Goal: Task Accomplishment & Management: Manage account settings

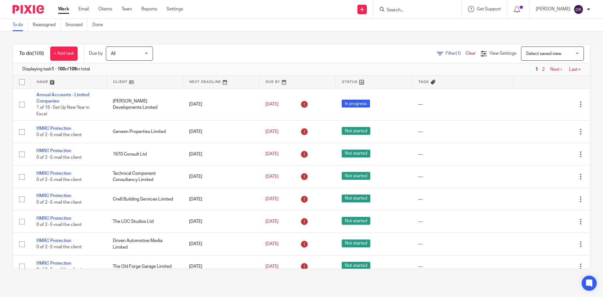
click at [406, 10] on input "Search" at bounding box center [414, 11] width 57 height 6
click at [401, 10] on input "Search" at bounding box center [414, 11] width 57 height 6
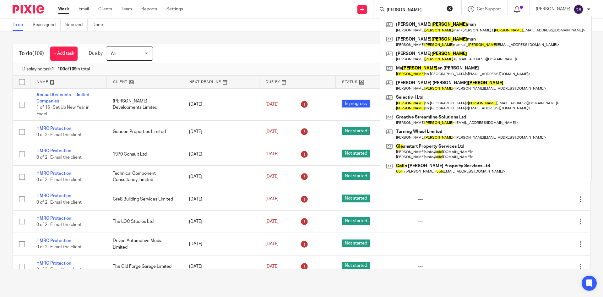
type input "cole"
click button "submit" at bounding box center [0, 0] width 0 height 0
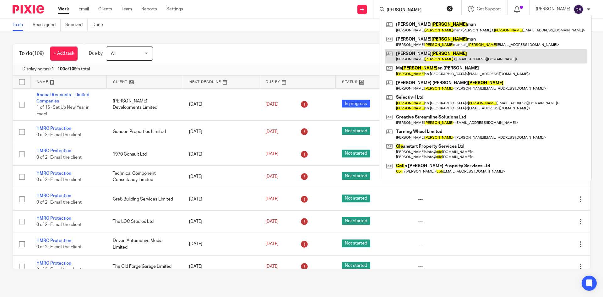
click at [435, 56] on link at bounding box center [486, 56] width 202 height 14
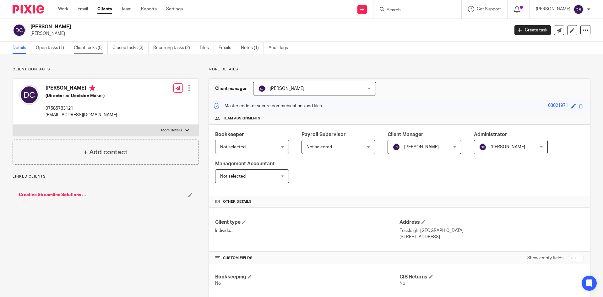
click at [87, 47] on link "Client tasks (0)" at bounding box center [91, 48] width 34 height 12
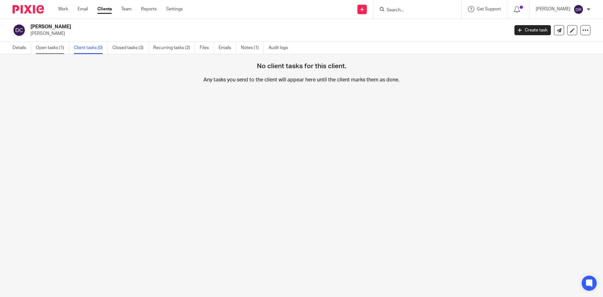
click at [49, 48] on link "Open tasks (1)" at bounding box center [52, 48] width 33 height 12
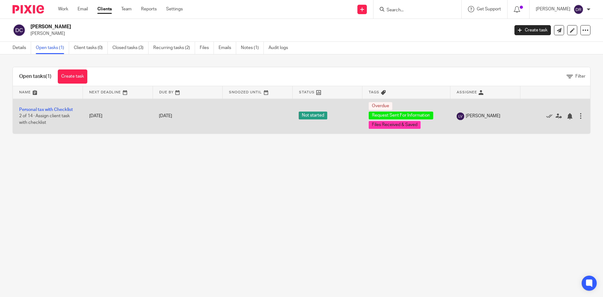
click at [54, 106] on td "Personal tax with Checklist 2 of 14 · Assign client task with checklist" at bounding box center [48, 116] width 70 height 35
click at [54, 110] on link "Personal tax with Checklist" at bounding box center [46, 109] width 54 height 4
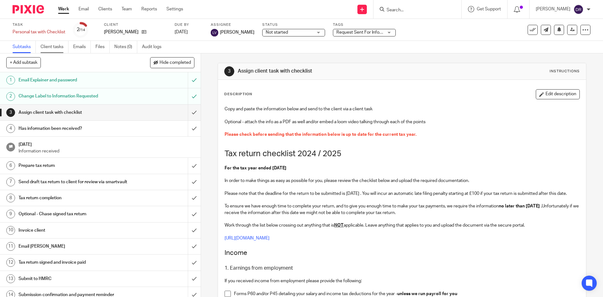
click at [56, 46] on link "Client tasks" at bounding box center [55, 47] width 28 height 12
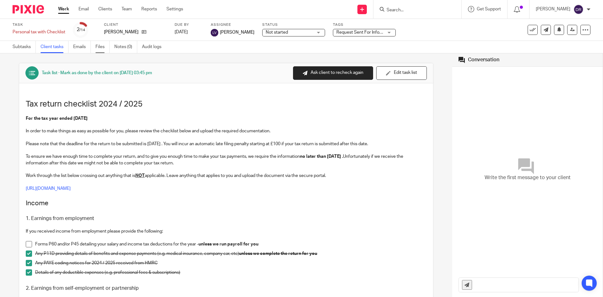
click at [101, 44] on link "Files" at bounding box center [102, 47] width 14 height 12
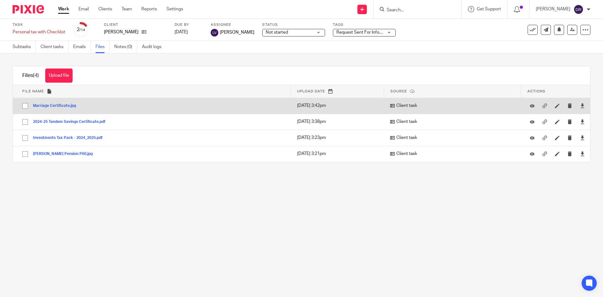
click at [25, 105] on input "checkbox" at bounding box center [25, 106] width 12 height 12
checkbox input "true"
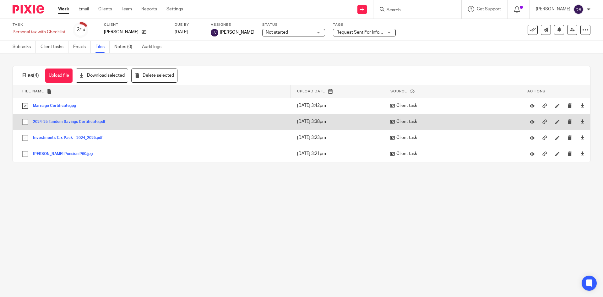
click at [26, 122] on input "checkbox" at bounding box center [25, 122] width 12 height 12
checkbox input "true"
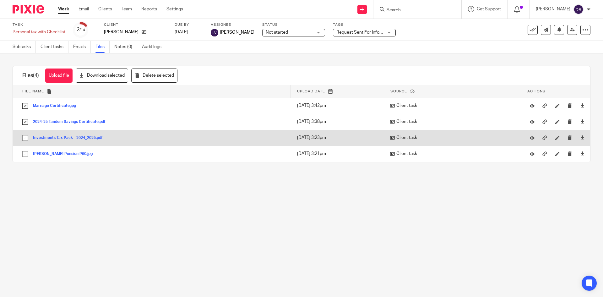
click at [25, 136] on input "checkbox" at bounding box center [25, 138] width 12 height 12
checkbox input "true"
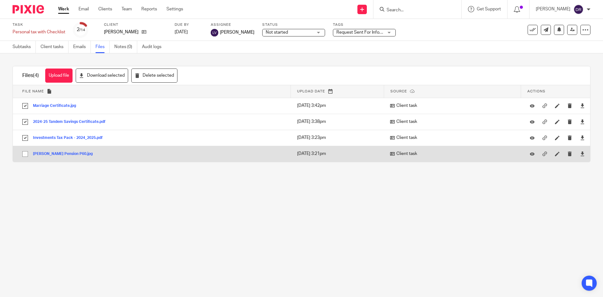
click at [24, 153] on input "checkbox" at bounding box center [25, 154] width 12 height 12
checkbox input "true"
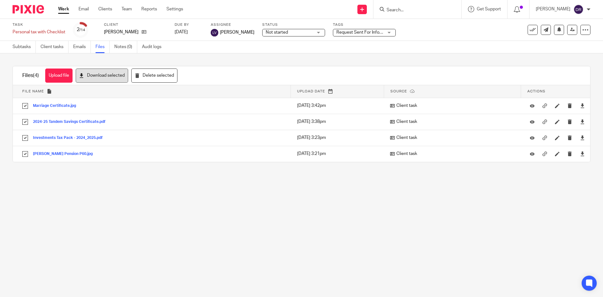
click at [84, 74] on icon at bounding box center [81, 75] width 5 height 5
click at [418, 10] on input "Search" at bounding box center [414, 11] width 57 height 6
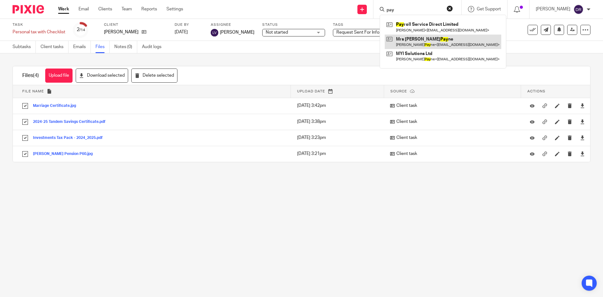
type input "pay"
click at [435, 40] on link at bounding box center [443, 42] width 117 height 14
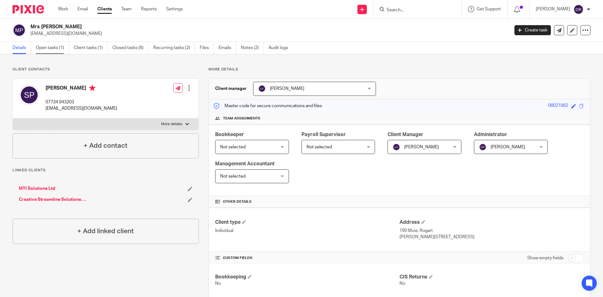
click at [52, 48] on link "Open tasks (1)" at bounding box center [52, 48] width 33 height 12
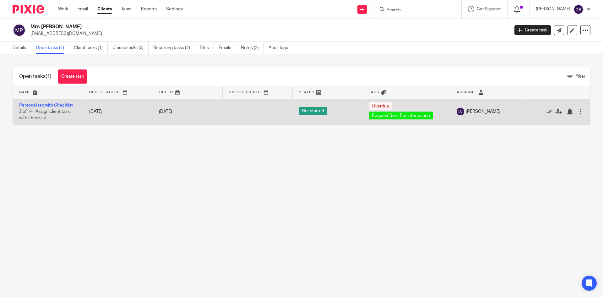
click at [52, 106] on link "Personal tax with Checklist" at bounding box center [46, 105] width 54 height 4
click at [54, 103] on link "Personal tax with Checklist" at bounding box center [46, 105] width 54 height 4
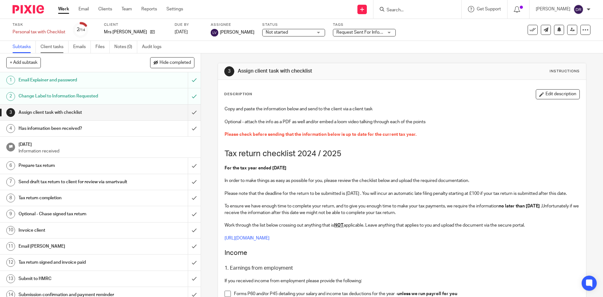
click at [57, 46] on link "Client tasks" at bounding box center [55, 47] width 28 height 12
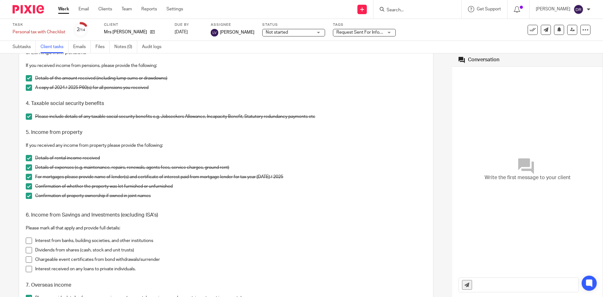
scroll to position [220, 0]
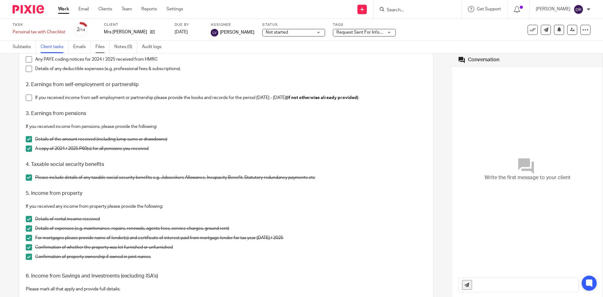
click at [102, 46] on link "Files" at bounding box center [102, 47] width 14 height 12
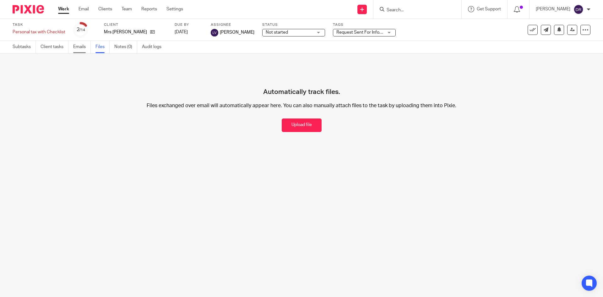
click at [79, 45] on link "Emails" at bounding box center [82, 47] width 18 height 12
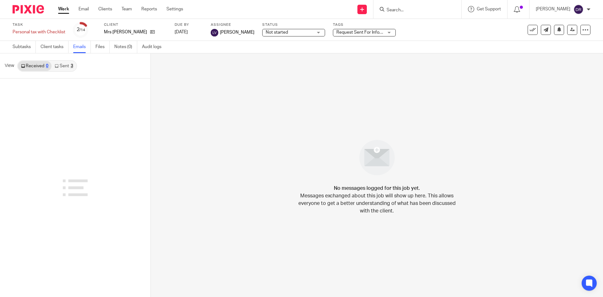
click at [71, 65] on div "3" at bounding box center [72, 66] width 3 height 4
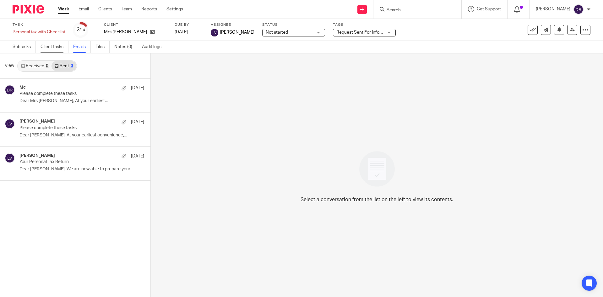
click at [49, 47] on link "Client tasks" at bounding box center [55, 47] width 28 height 12
